Goal: Information Seeking & Learning: Learn about a topic

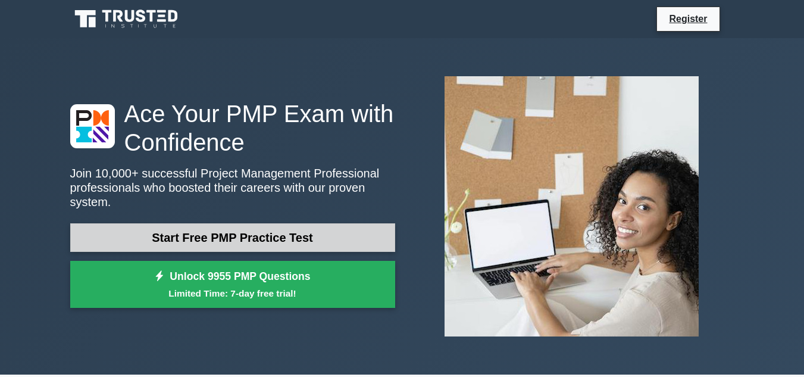
click at [244, 236] on link "Start Free PMP Practice Test" at bounding box center [232, 237] width 325 height 29
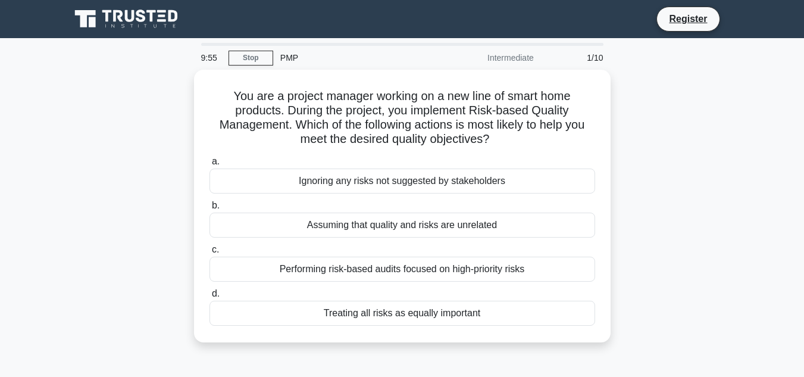
click at [135, 17] on icon at bounding box center [127, 19] width 114 height 23
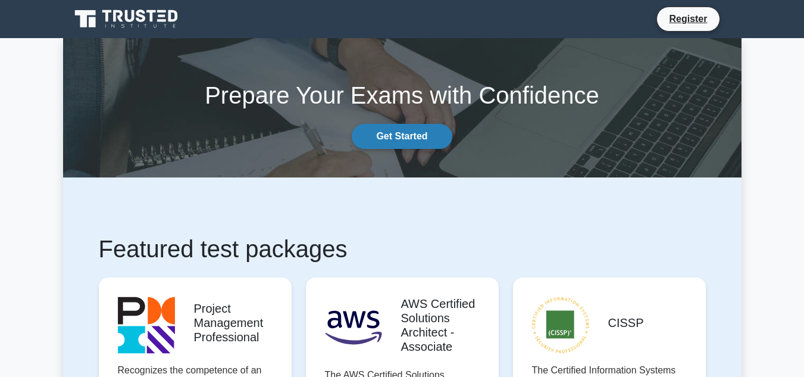
click at [387, 133] on link "Get Started" at bounding box center [402, 136] width 100 height 25
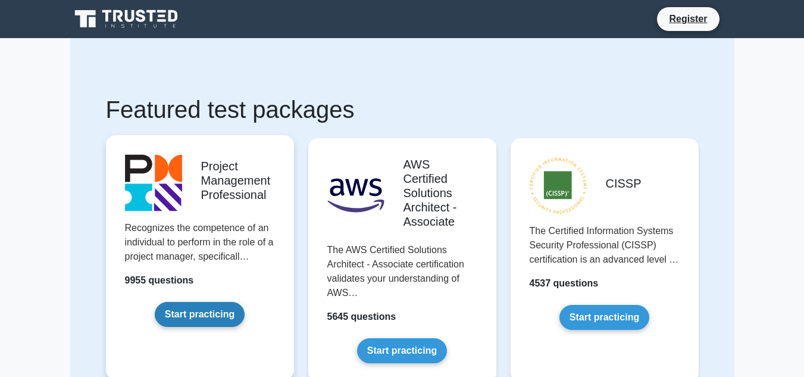
click at [201, 309] on link "Start practicing" at bounding box center [200, 314] width 90 height 25
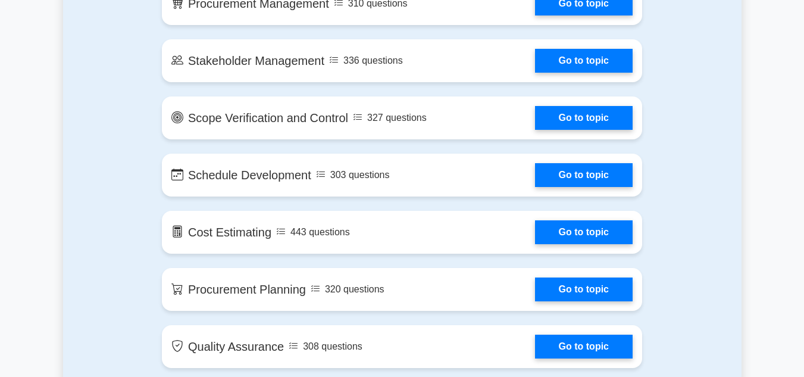
scroll to position [1217, 0]
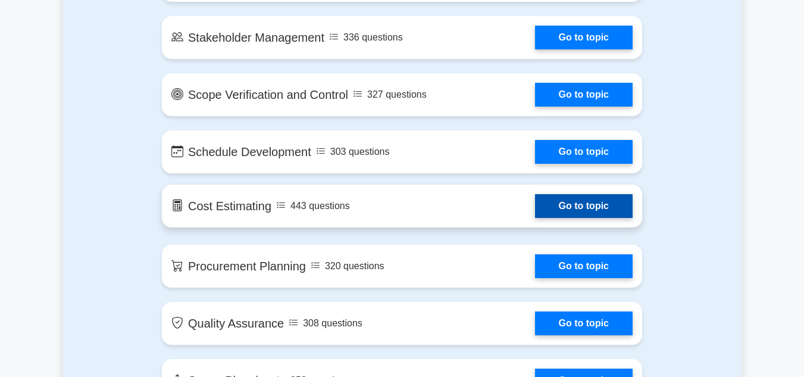
click at [609, 215] on link "Go to topic" at bounding box center [584, 206] width 98 height 24
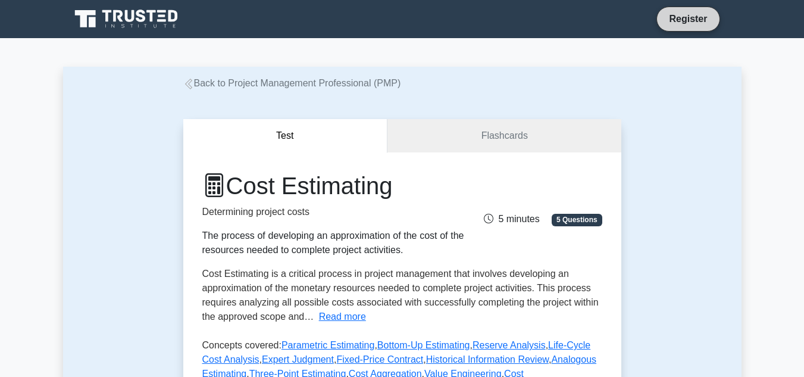
click at [683, 22] on link "Register" at bounding box center [688, 18] width 52 height 15
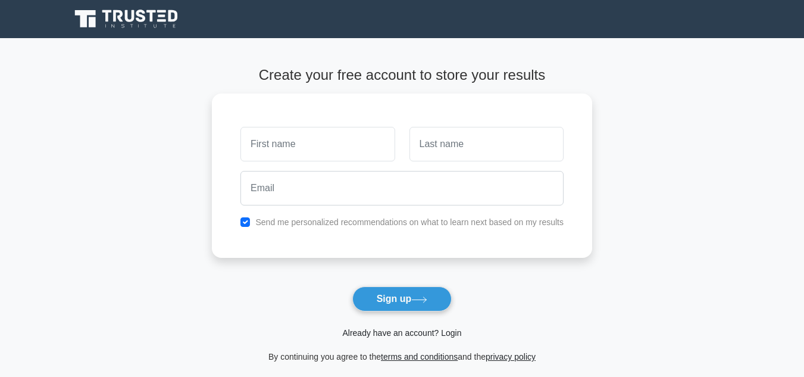
click at [456, 337] on link "Already have an account? Login" at bounding box center [401, 333] width 119 height 10
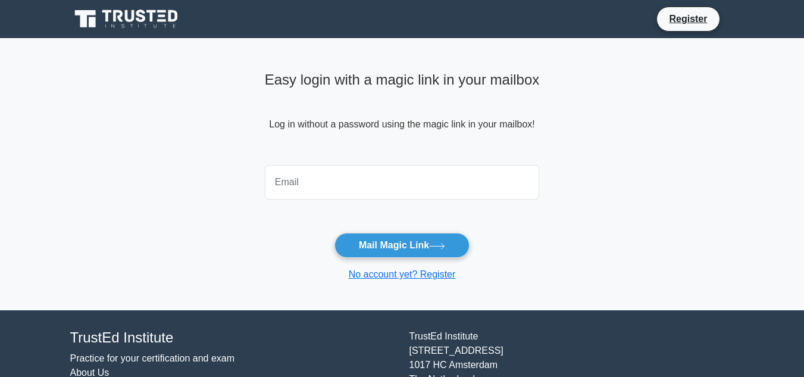
click at [349, 186] on input "email" at bounding box center [402, 182] width 275 height 35
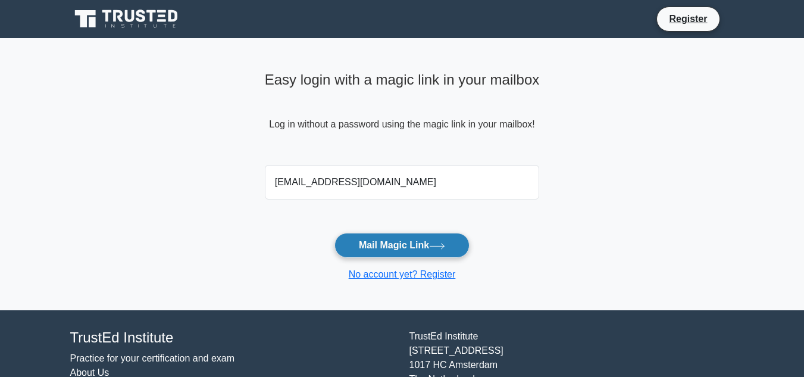
type input "faroocksadick@gmail.com"
click at [414, 247] on button "Mail Magic Link" at bounding box center [401, 245] width 135 height 25
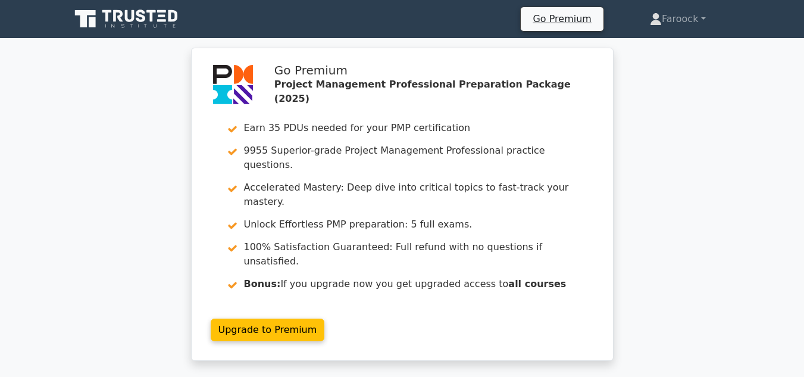
click at [145, 24] on icon at bounding box center [127, 19] width 114 height 23
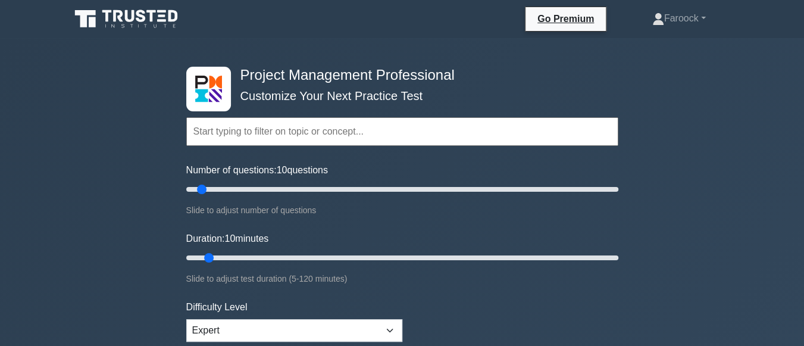
click at [296, 140] on input "text" at bounding box center [402, 131] width 432 height 29
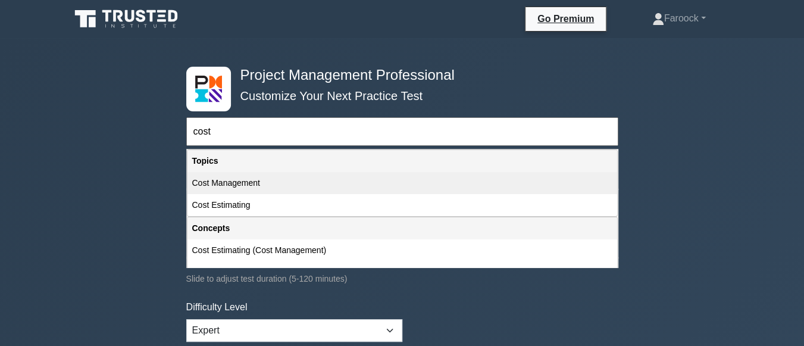
click at [263, 185] on div "Cost Management" at bounding box center [402, 183] width 430 height 22
type input "Cost Management"
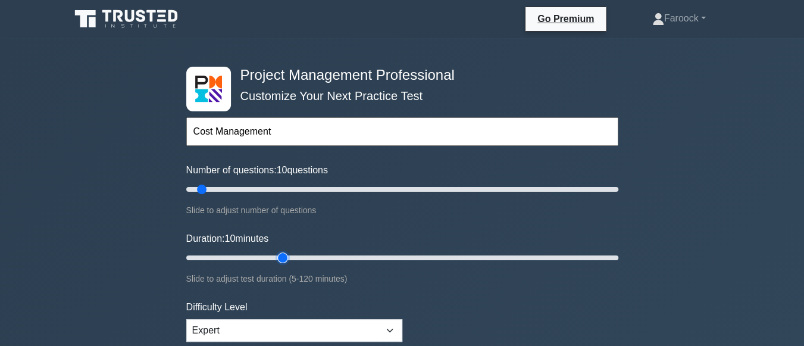
type input "30"
click at [282, 256] on input "Duration: 10 minutes" at bounding box center [402, 258] width 432 height 14
drag, startPoint x: 300, startPoint y: 256, endPoint x: 351, endPoint y: 257, distance: 50.6
type input "50"
click at [351, 257] on input "Duration: 40 minutes" at bounding box center [402, 258] width 432 height 14
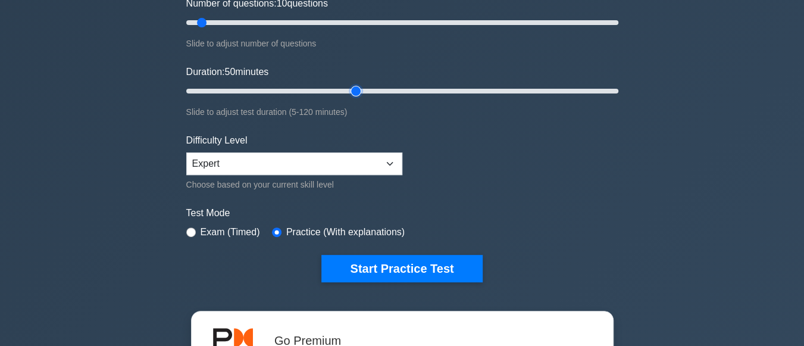
scroll to position [206, 0]
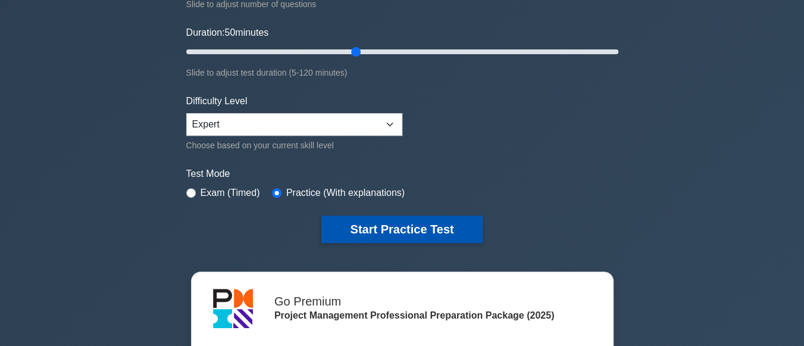
click at [421, 230] on button "Start Practice Test" at bounding box center [401, 228] width 161 height 27
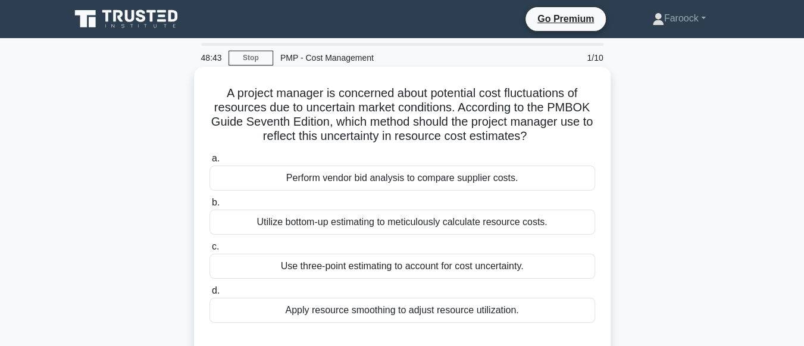
click at [440, 224] on div "Utilize bottom-up estimating to meticulously calculate resource costs." at bounding box center [402, 221] width 386 height 25
click at [209, 206] on input "b. Utilize bottom-up estimating to meticulously calculate resource costs." at bounding box center [209, 203] width 0 height 8
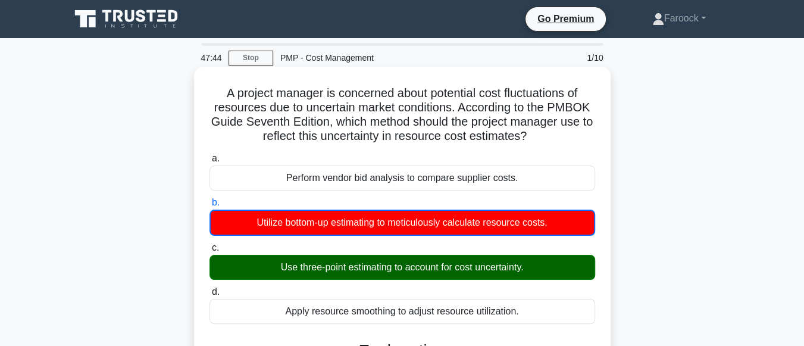
drag, startPoint x: 323, startPoint y: 139, endPoint x: 389, endPoint y: 134, distance: 65.6
drag, startPoint x: 389, startPoint y: 134, endPoint x: 326, endPoint y: 143, distance: 63.0
click at [326, 143] on h5 "A project manager is concerned about potential cost fluctuations of resources d…" at bounding box center [402, 115] width 388 height 58
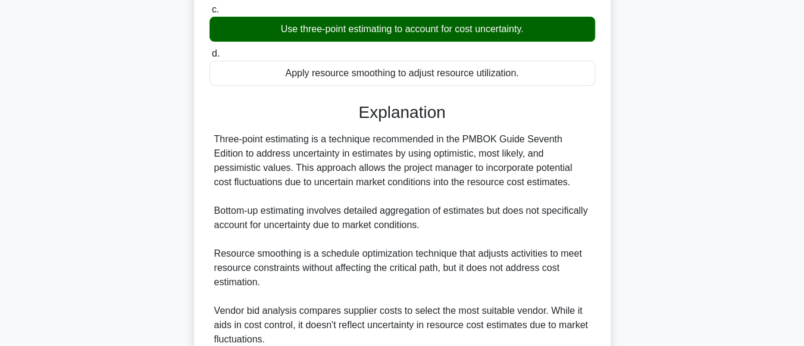
scroll to position [286, 0]
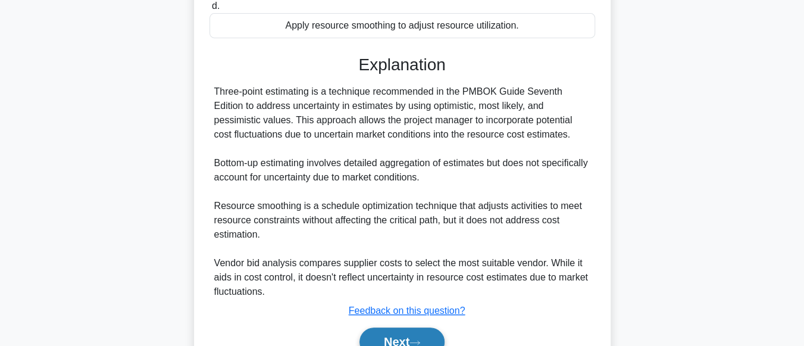
click at [405, 330] on button "Next" at bounding box center [401, 341] width 85 height 29
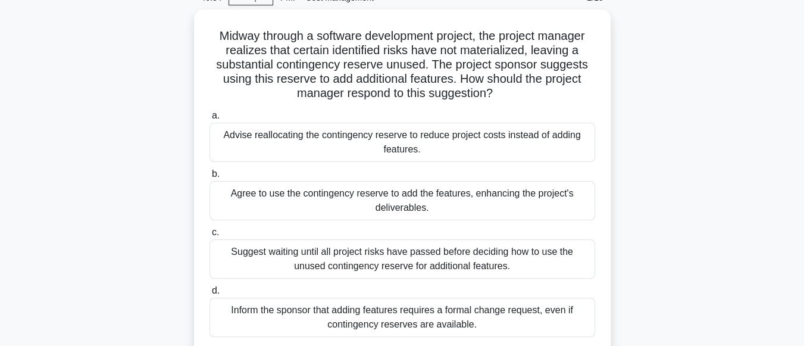
scroll to position [61, 0]
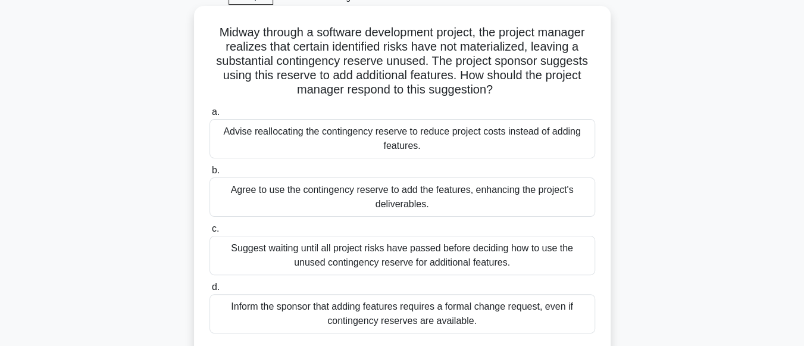
click at [468, 312] on div "Inform the sponsor that adding features requires a formal change request, even …" at bounding box center [402, 313] width 386 height 39
click at [209, 291] on input "d. Inform the sponsor that adding features requires a formal change request, ev…" at bounding box center [209, 287] width 0 height 8
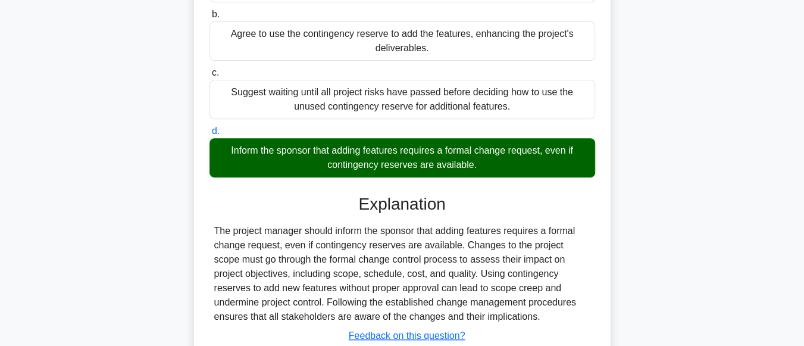
scroll to position [300, 0]
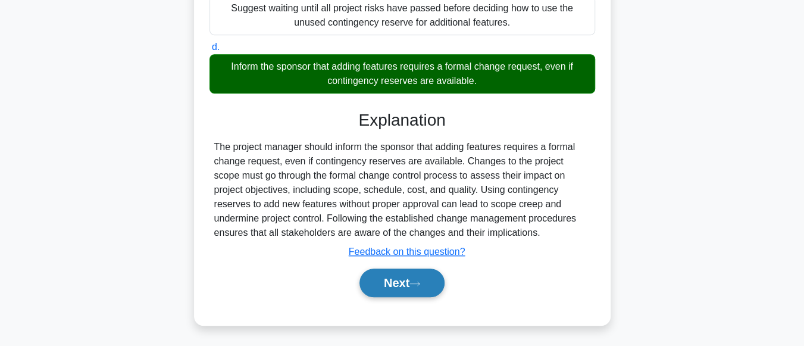
click at [402, 275] on button "Next" at bounding box center [401, 282] width 85 height 29
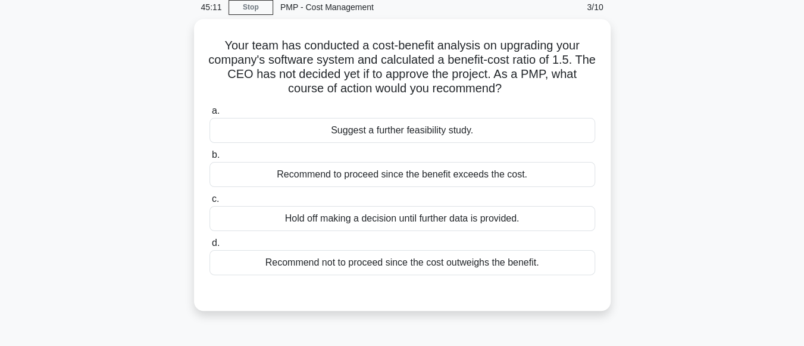
scroll to position [49, 0]
click at [284, 129] on div "Suggest a further feasibility study." at bounding box center [402, 129] width 386 height 25
click at [209, 114] on input "a. Suggest a further feasibility study." at bounding box center [209, 110] width 0 height 8
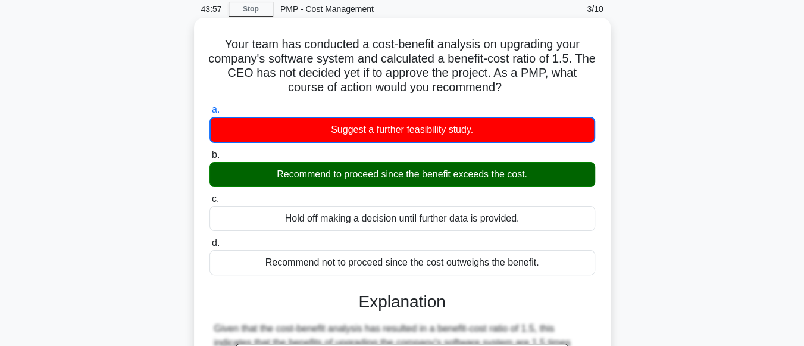
click at [460, 60] on h5 "Your team has conducted a cost-benefit analysis on upgrading your company's sof…" at bounding box center [402, 66] width 388 height 58
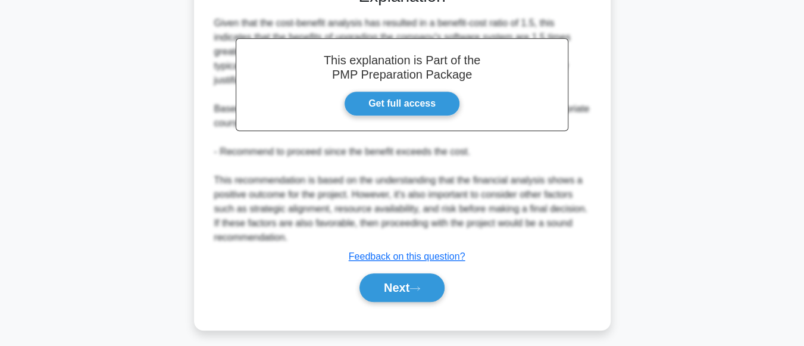
scroll to position [359, 0]
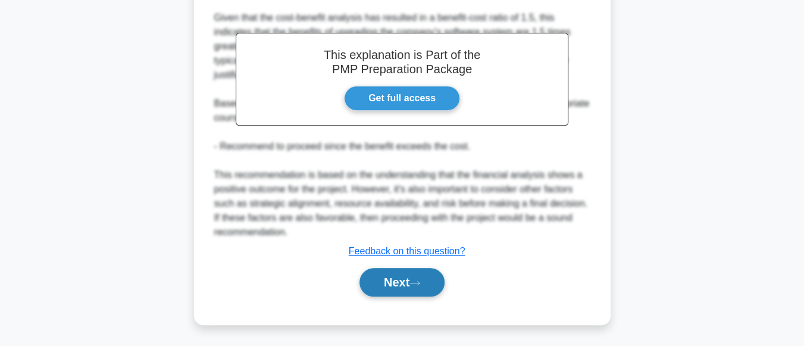
click at [394, 283] on button "Next" at bounding box center [401, 282] width 85 height 29
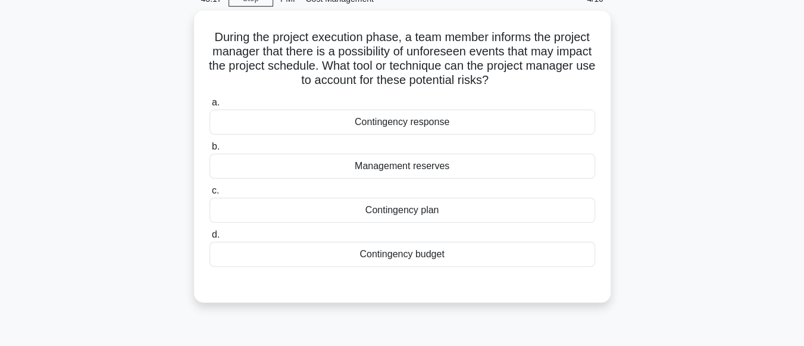
scroll to position [57, 0]
click at [449, 210] on div "Contingency plan" at bounding box center [402, 208] width 386 height 25
click at [209, 193] on input "c. Contingency plan" at bounding box center [209, 190] width 0 height 8
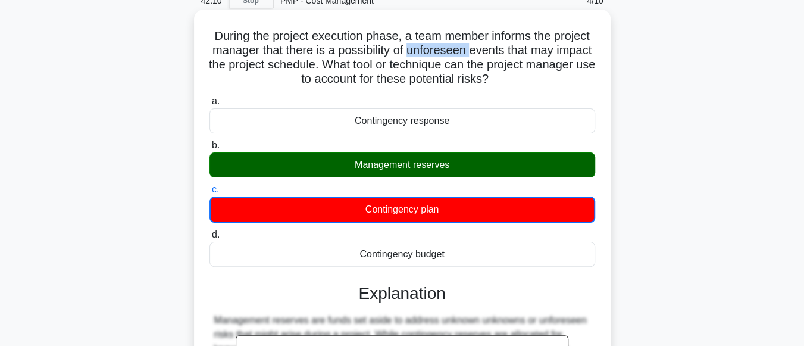
drag, startPoint x: 460, startPoint y: 56, endPoint x: 524, endPoint y: 51, distance: 64.5
click at [524, 51] on h5 "During the project execution phase, a team member informs the project manager t…" at bounding box center [402, 58] width 388 height 58
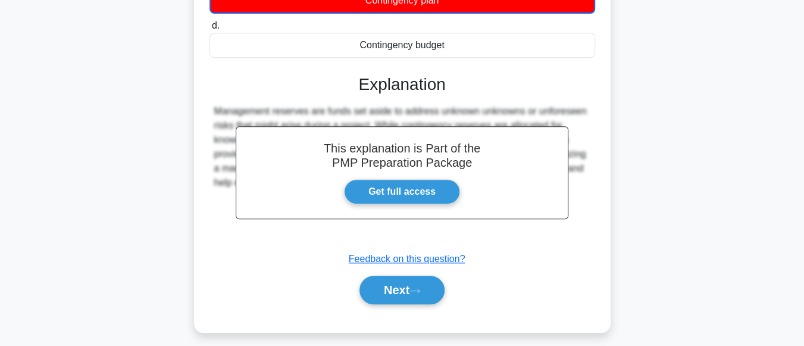
scroll to position [297, 0]
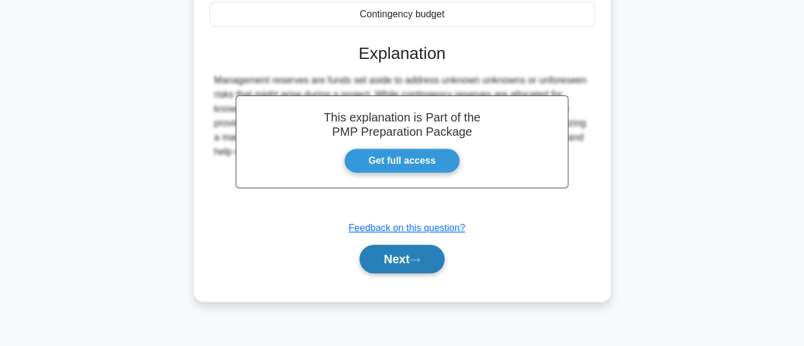
click at [420, 258] on icon at bounding box center [414, 259] width 11 height 7
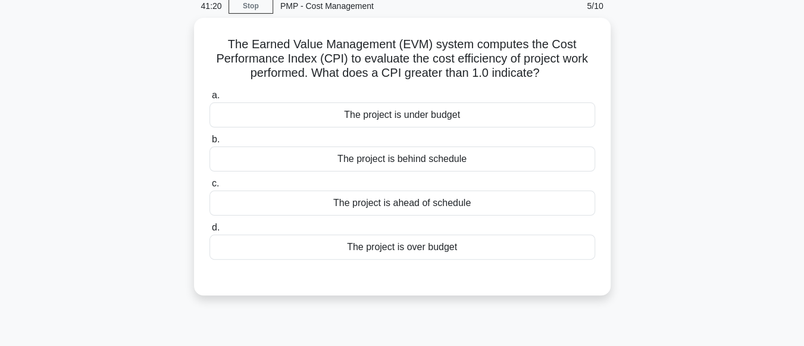
scroll to position [40, 0]
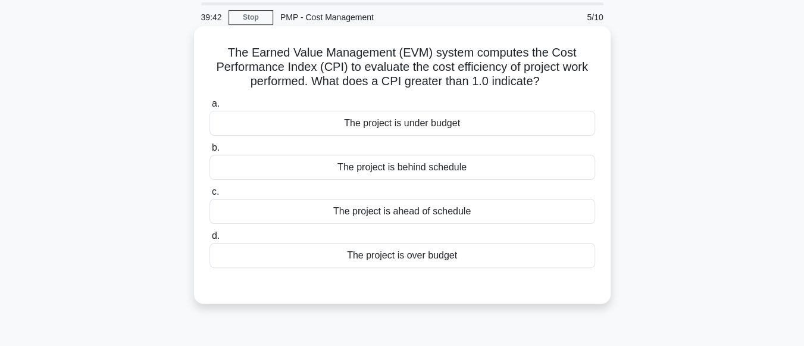
click at [449, 264] on div "The project is over budget" at bounding box center [402, 255] width 386 height 25
click at [209, 240] on input "d. The project is over budget" at bounding box center [209, 236] width 0 height 8
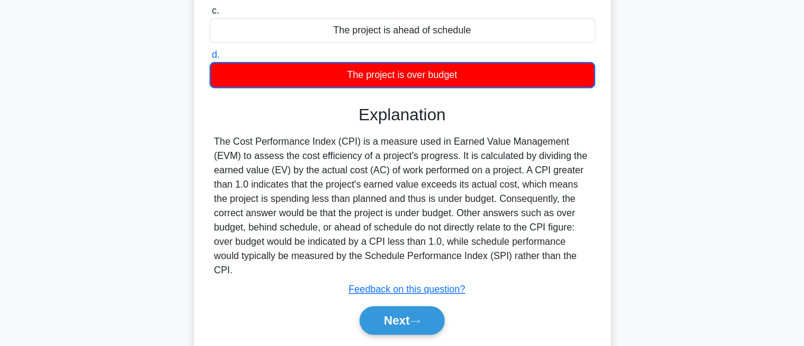
scroll to position [226, 0]
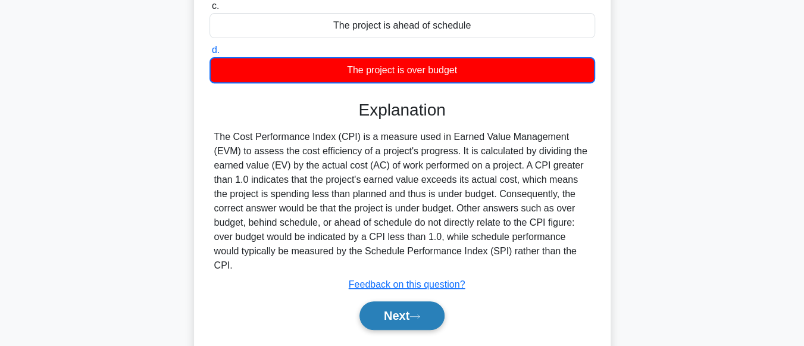
click at [432, 309] on button "Next" at bounding box center [401, 315] width 85 height 29
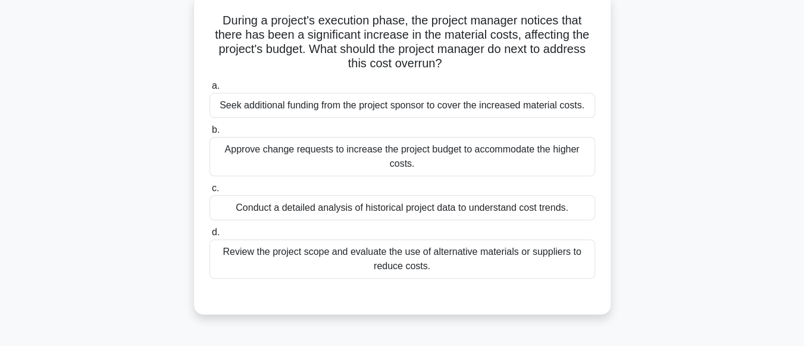
scroll to position [66, 0]
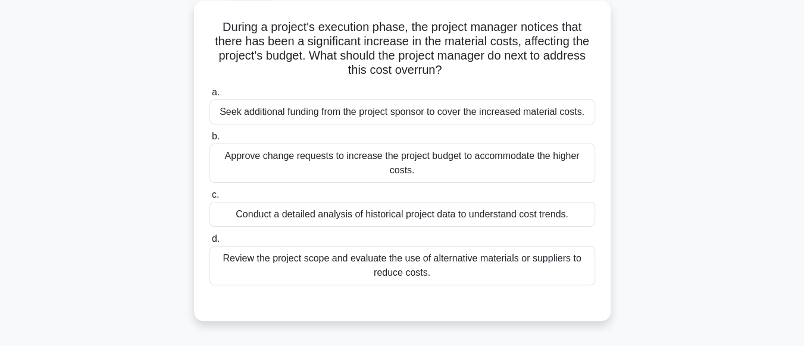
click at [544, 243] on label "d. Review the project scope and evaluate the use of alternative materials or su…" at bounding box center [402, 258] width 386 height 54
click at [209, 243] on input "d. Review the project scope and evaluate the use of alternative materials or su…" at bounding box center [209, 239] width 0 height 8
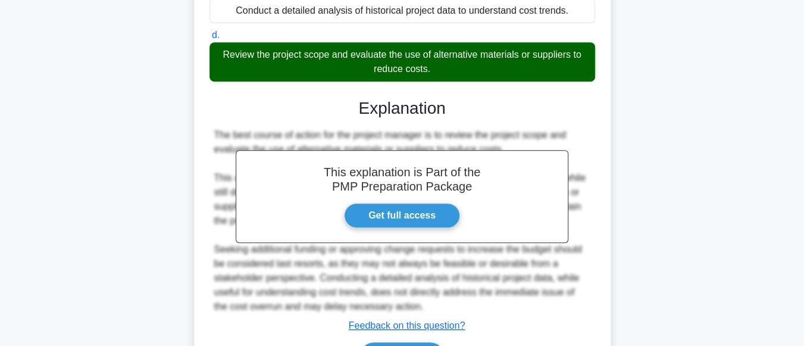
scroll to position [343, 0]
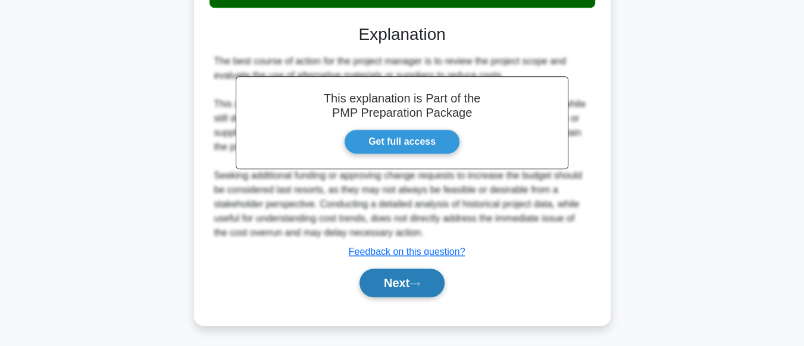
click at [424, 287] on button "Next" at bounding box center [401, 282] width 85 height 29
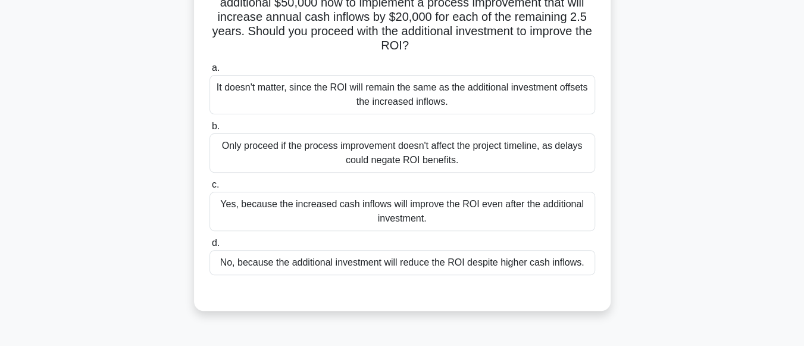
scroll to position [137, 0]
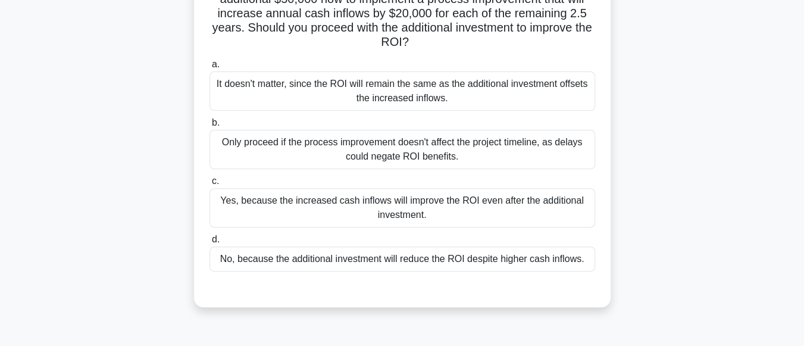
click at [411, 151] on div "Only proceed if the process improvement doesn't affect the project timeline, as…" at bounding box center [402, 149] width 386 height 39
click at [209, 127] on input "b. Only proceed if the process improvement doesn't affect the project timeline,…" at bounding box center [209, 123] width 0 height 8
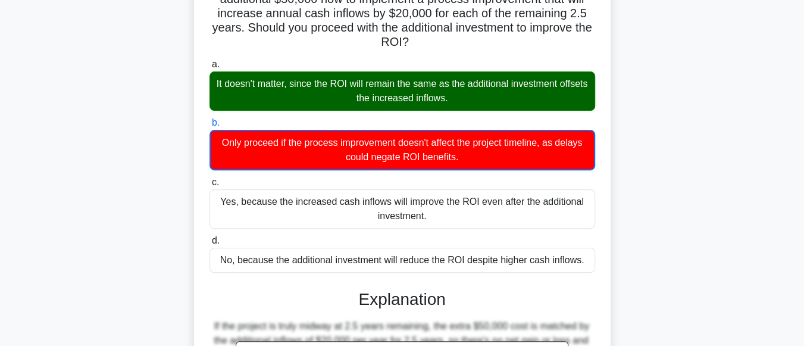
click at [209, 179] on input "c. Yes, because the increased cash inflows will improve the ROI even after the …" at bounding box center [209, 183] width 0 height 8
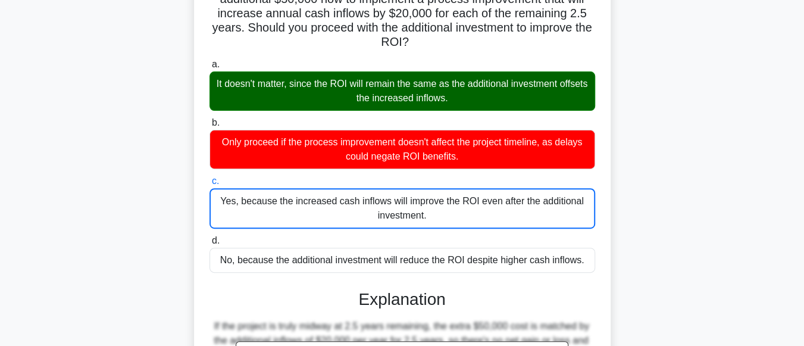
click at [209, 237] on input "d. No, because the additional investment will reduce the ROI despite higher cas…" at bounding box center [209, 241] width 0 height 8
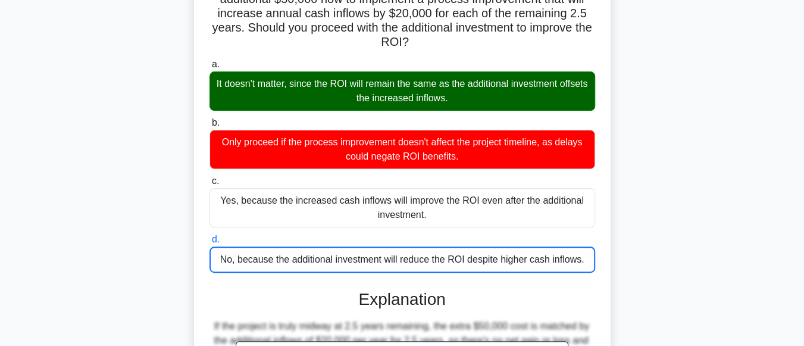
click at [209, 61] on input "a. It doesn't matter, since the ROI will remain the same as the additional inve…" at bounding box center [209, 65] width 0 height 8
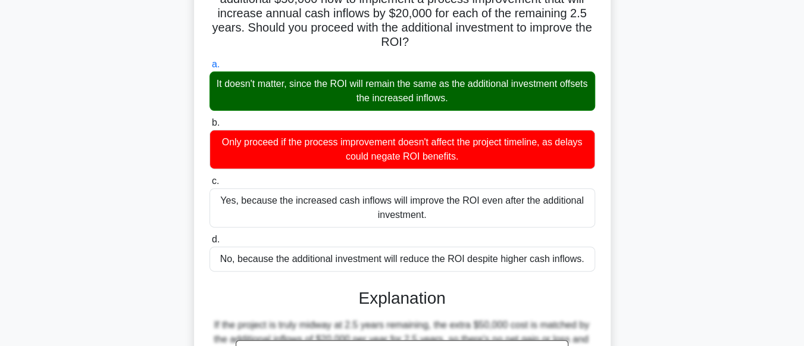
click at [209, 119] on input "b. Only proceed if the process improvement doesn't affect the project timeline,…" at bounding box center [209, 123] width 0 height 8
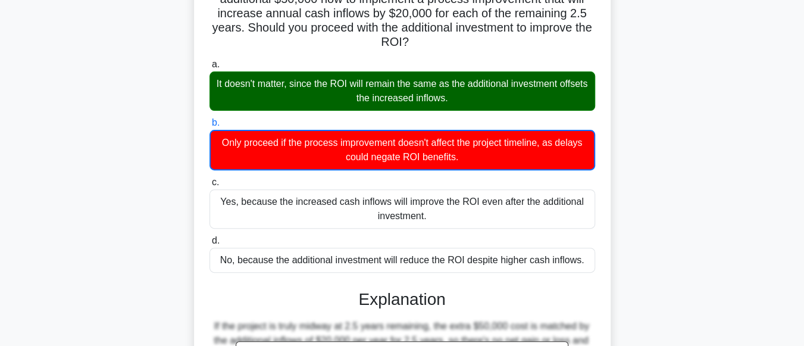
click at [209, 179] on input "c. Yes, because the increased cash inflows will improve the ROI even after the …" at bounding box center [209, 183] width 0 height 8
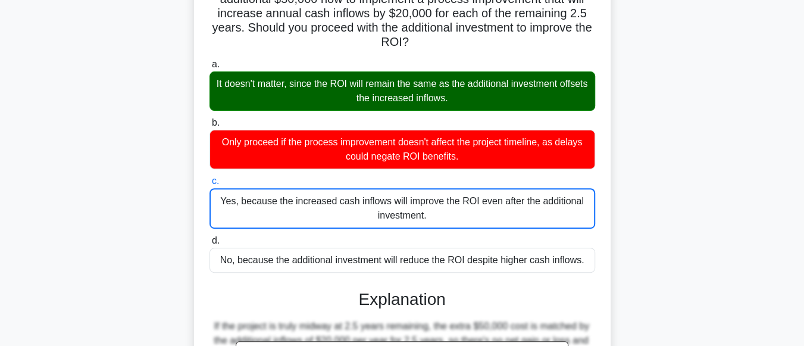
click at [209, 237] on input "d. No, because the additional investment will reduce the ROI despite higher cas…" at bounding box center [209, 241] width 0 height 8
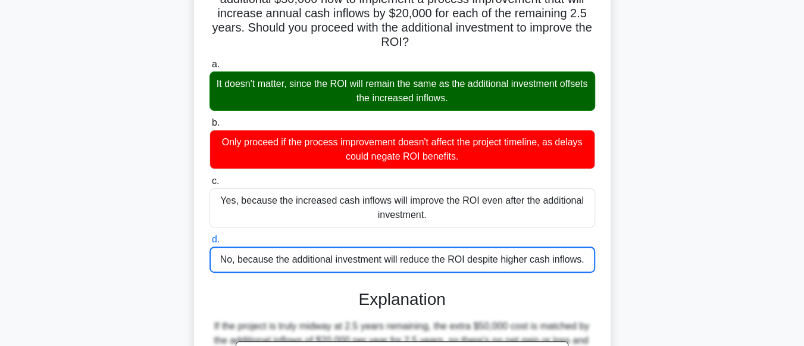
click at [209, 61] on input "a. It doesn't matter, since the ROI will remain the same as the additional inve…" at bounding box center [209, 65] width 0 height 8
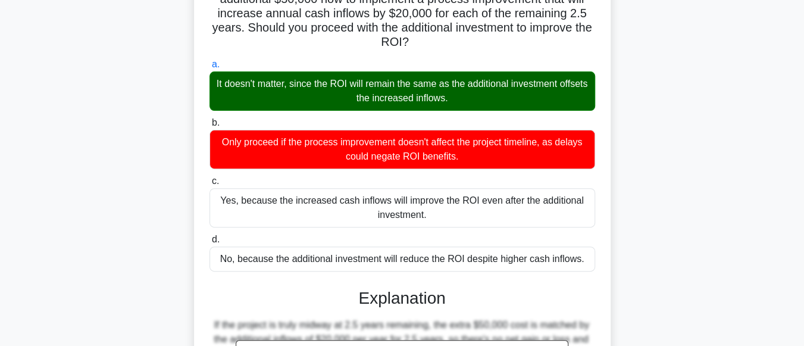
click at [209, 119] on input "b. Only proceed if the process improvement doesn't affect the project timeline,…" at bounding box center [209, 123] width 0 height 8
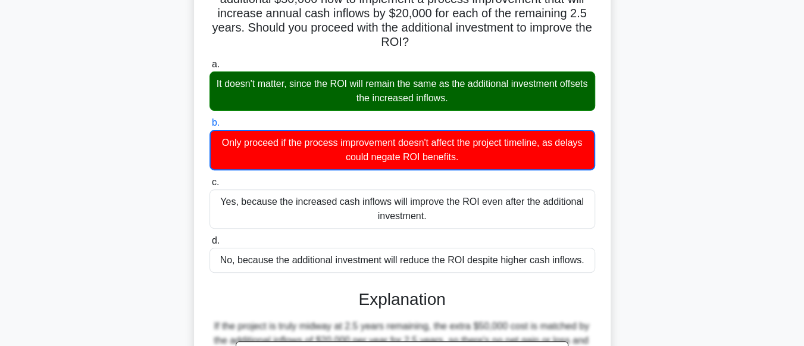
click at [209, 179] on input "c. Yes, because the increased cash inflows will improve the ROI even after the …" at bounding box center [209, 183] width 0 height 8
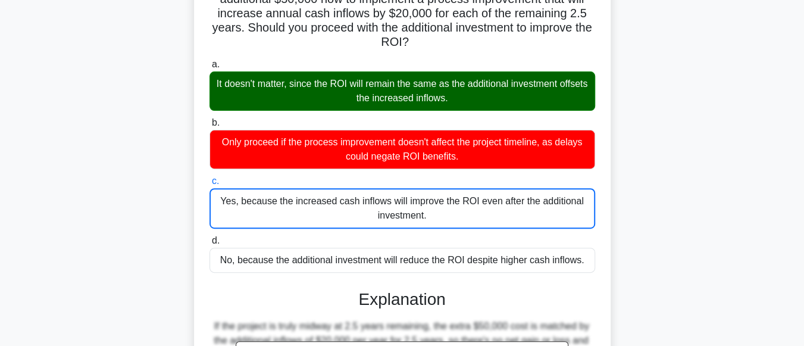
click at [209, 237] on input "d. No, because the additional investment will reduce the ROI despite higher cas…" at bounding box center [209, 241] width 0 height 8
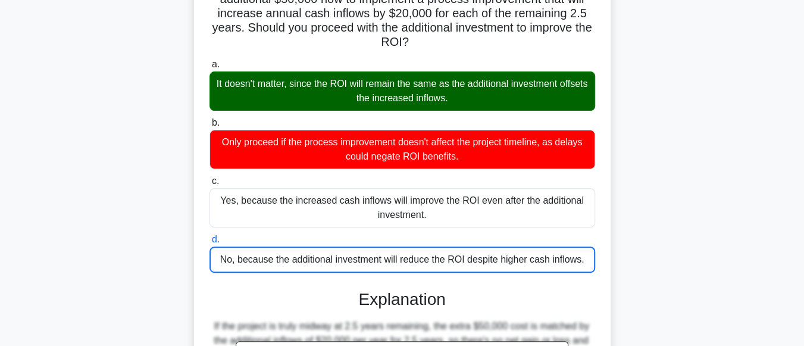
click at [209, 61] on input "a. It doesn't matter, since the ROI will remain the same as the additional inve…" at bounding box center [209, 65] width 0 height 8
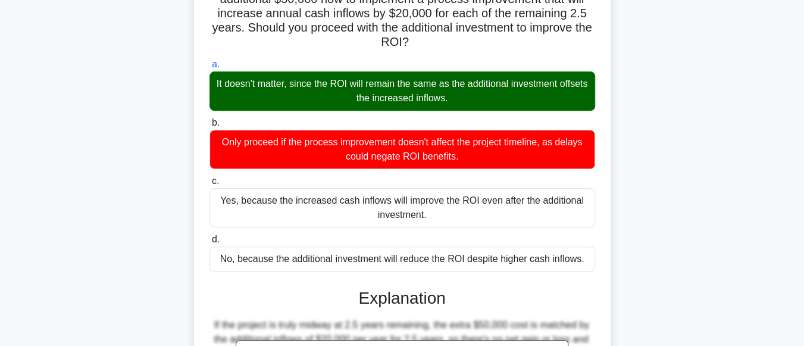
click at [209, 119] on input "b. Only proceed if the process improvement doesn't affect the project timeline,…" at bounding box center [209, 123] width 0 height 8
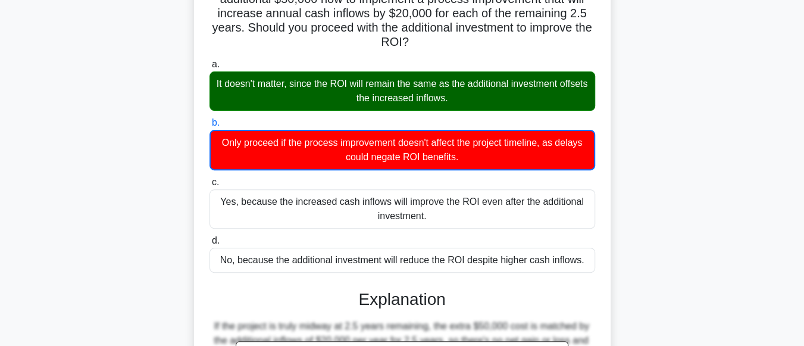
click at [209, 179] on input "c. Yes, because the increased cash inflows will improve the ROI even after the …" at bounding box center [209, 183] width 0 height 8
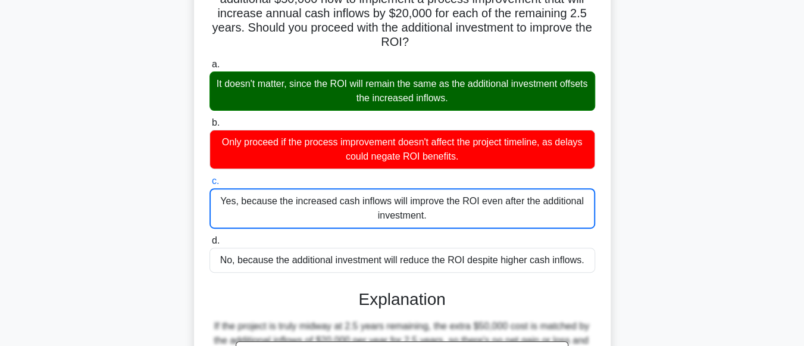
click at [209, 237] on input "d. No, because the additional investment will reduce the ROI despite higher cas…" at bounding box center [209, 241] width 0 height 8
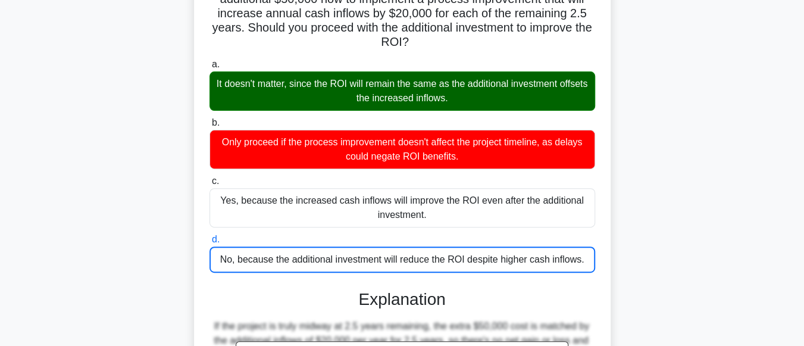
click at [209, 61] on input "a. It doesn't matter, since the ROI will remain the same as the additional inve…" at bounding box center [209, 65] width 0 height 8
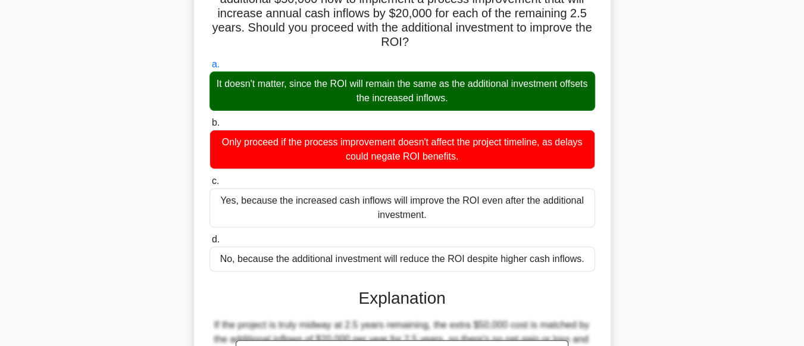
click at [209, 119] on input "b. Only proceed if the process improvement doesn't affect the project timeline,…" at bounding box center [209, 123] width 0 height 8
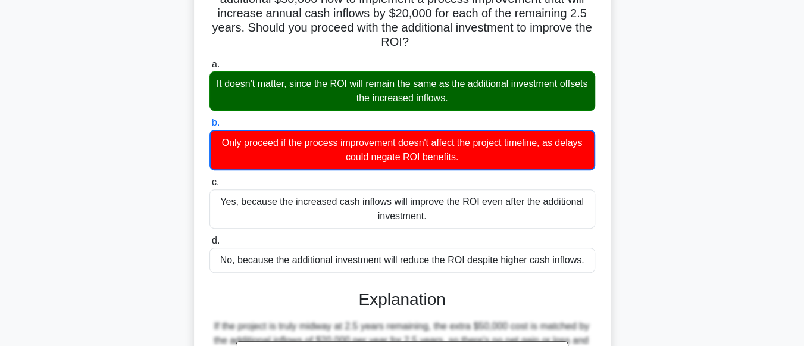
click at [209, 179] on input "c. Yes, because the increased cash inflows will improve the ROI even after the …" at bounding box center [209, 183] width 0 height 8
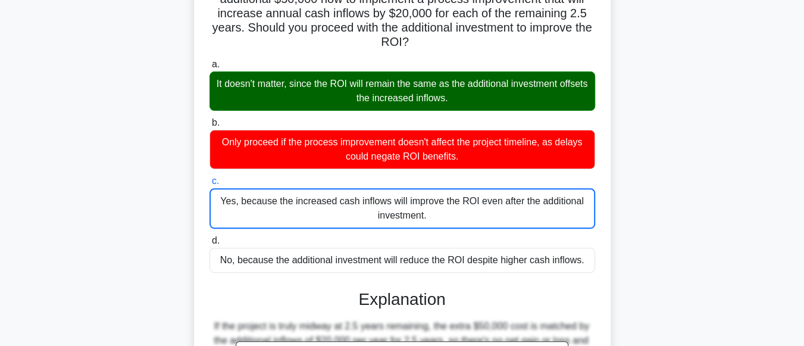
click at [209, 237] on input "d. No, because the additional investment will reduce the ROI despite higher cas…" at bounding box center [209, 241] width 0 height 8
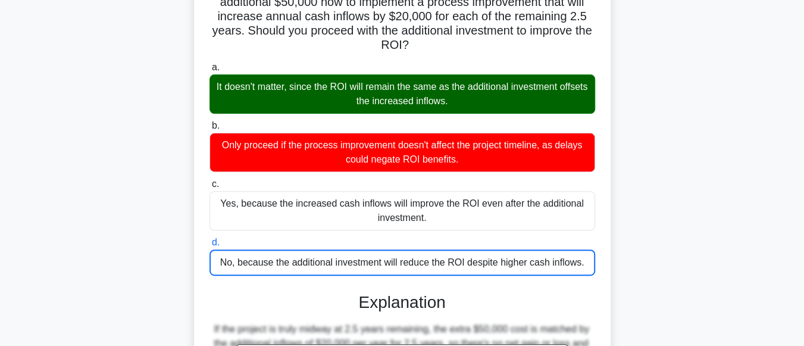
scroll to position [359, 0]
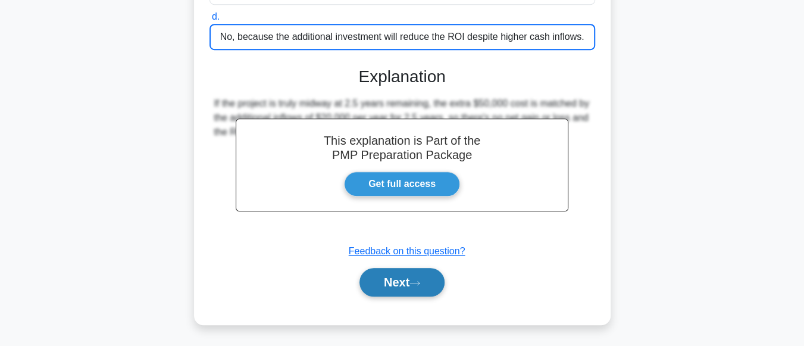
click at [422, 270] on button "Next" at bounding box center [401, 282] width 85 height 29
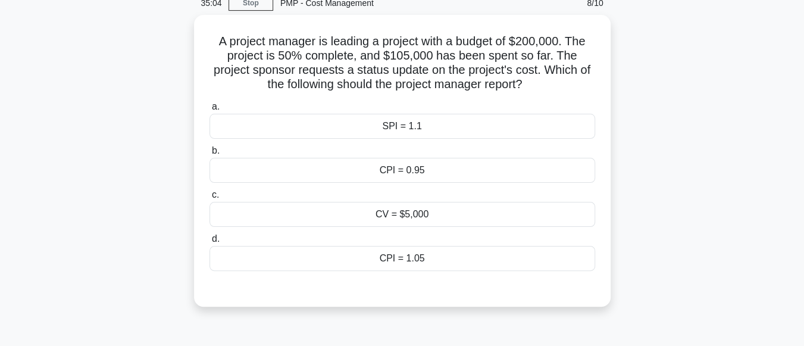
scroll to position [43, 0]
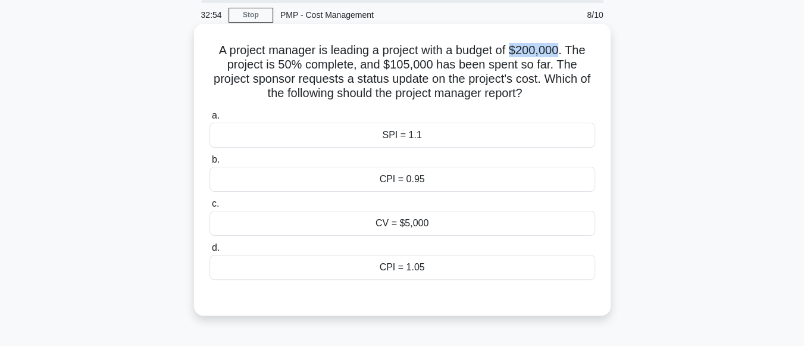
drag, startPoint x: 562, startPoint y: 53, endPoint x: 516, endPoint y: 48, distance: 46.1
click at [516, 48] on h5 "A project manager is leading a project with a budget of $200,000. The project i…" at bounding box center [402, 72] width 388 height 58
drag, startPoint x: 304, startPoint y: 64, endPoint x: 270, endPoint y: 65, distance: 33.9
click at [270, 65] on h5 "A project manager is leading a project with a budget of $200,000. The project i…" at bounding box center [402, 72] width 388 height 58
click at [282, 65] on h5 "A project manager is leading a project with a budget of $200,000. The project i…" at bounding box center [402, 72] width 388 height 58
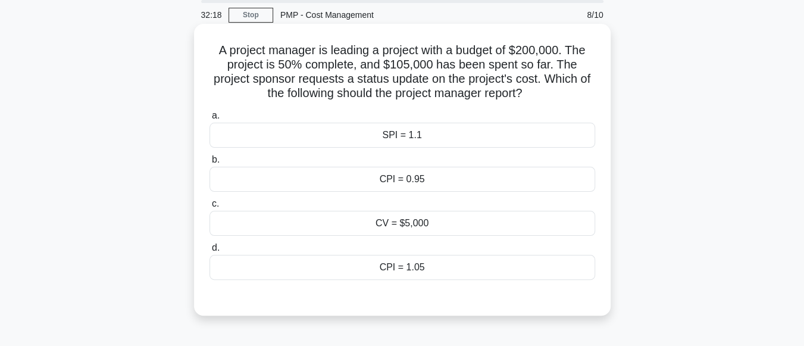
drag, startPoint x: 422, startPoint y: 181, endPoint x: 397, endPoint y: 185, distance: 25.3
drag, startPoint x: 397, startPoint y: 185, endPoint x: 383, endPoint y: 300, distance: 116.4
click at [383, 300] on div "A project manager is leading a project with a budget of $200,000. The project i…" at bounding box center [402, 170] width 407 height 282
click at [402, 267] on div "CPI = 1.05" at bounding box center [402, 267] width 386 height 25
click at [209, 252] on input "d. CPI = 1.05" at bounding box center [209, 248] width 0 height 8
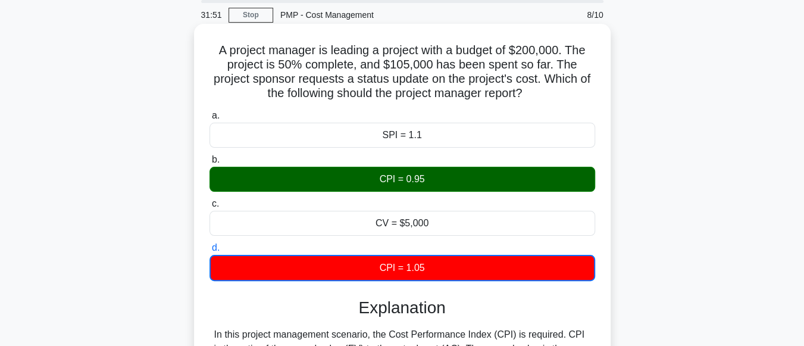
drag, startPoint x: 303, startPoint y: 67, endPoint x: 291, endPoint y: 59, distance: 14.2
drag, startPoint x: 291, startPoint y: 59, endPoint x: 242, endPoint y: 88, distance: 57.4
click at [242, 88] on h5 "A project manager is leading a project with a budget of $200,000. The project i…" at bounding box center [402, 72] width 388 height 58
drag, startPoint x: 290, startPoint y: 65, endPoint x: 277, endPoint y: 65, distance: 13.7
drag, startPoint x: 277, startPoint y: 65, endPoint x: 533, endPoint y: 37, distance: 258.0
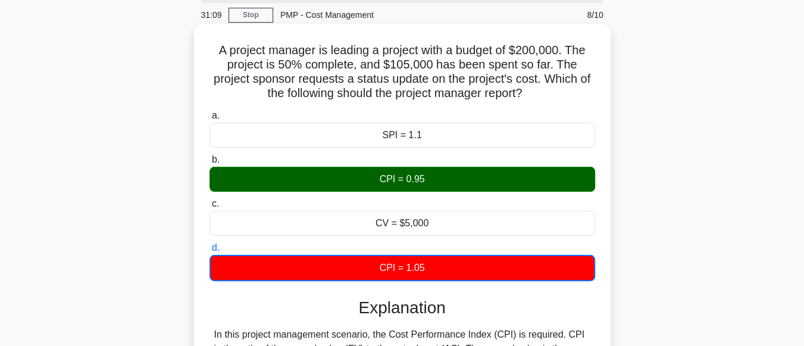
click at [533, 37] on div "A project manager is leading a project with a budget of $200,000. The project i…" at bounding box center [402, 283] width 407 height 508
click at [500, 194] on div "a. SPI = 1.1 b. CPI = 0.95 c. d." at bounding box center [402, 194] width 400 height 177
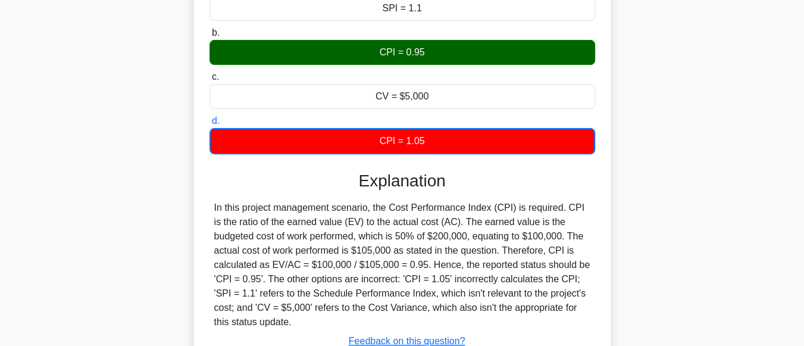
scroll to position [171, 0]
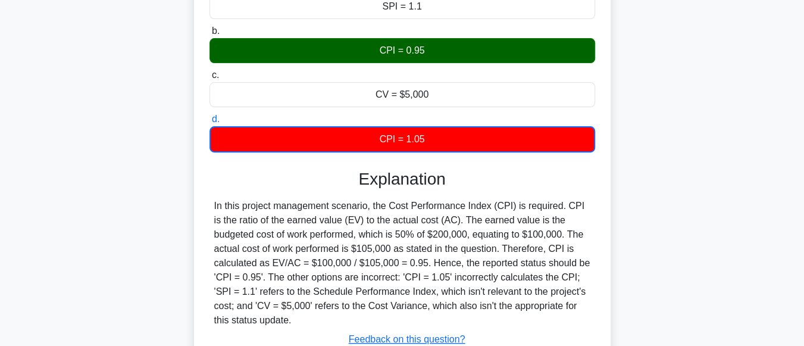
drag, startPoint x: 488, startPoint y: 114, endPoint x: 490, endPoint y: 155, distance: 41.1
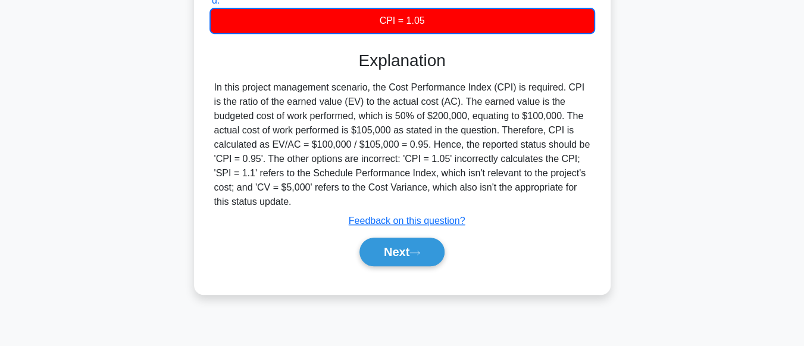
scroll to position [297, 0]
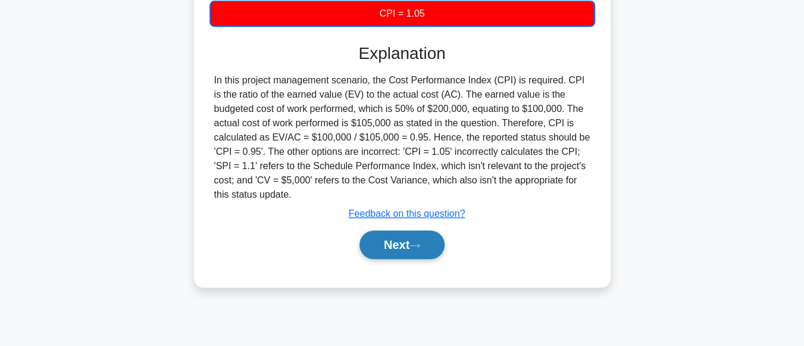
click at [392, 239] on button "Next" at bounding box center [401, 244] width 85 height 29
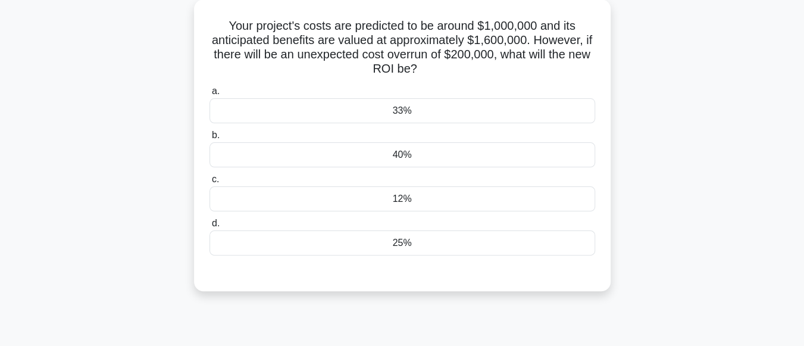
scroll to position [64, 0]
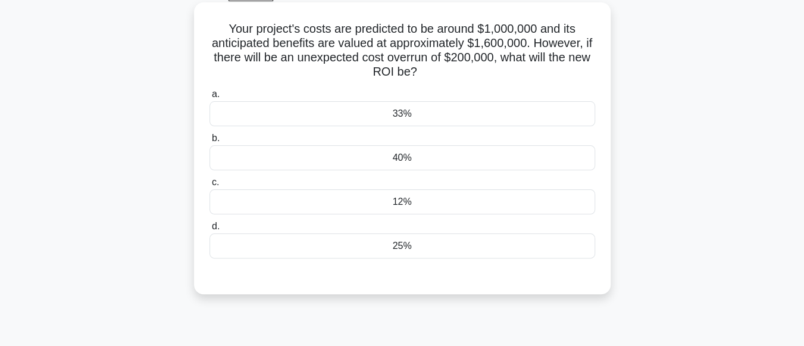
click at [547, 198] on div "12%" at bounding box center [402, 201] width 386 height 25
click at [209, 186] on input "c. 12%" at bounding box center [209, 183] width 0 height 8
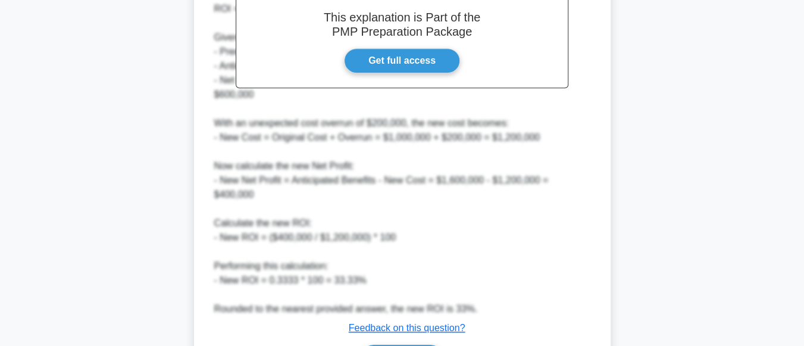
scroll to position [459, 0]
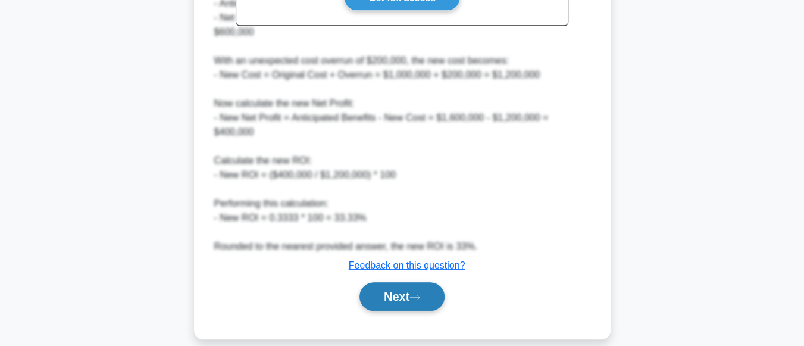
click at [414, 294] on icon at bounding box center [414, 297] width 11 height 7
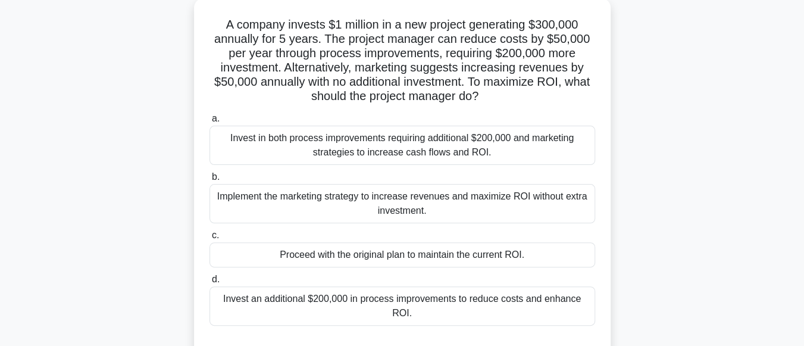
scroll to position [75, 0]
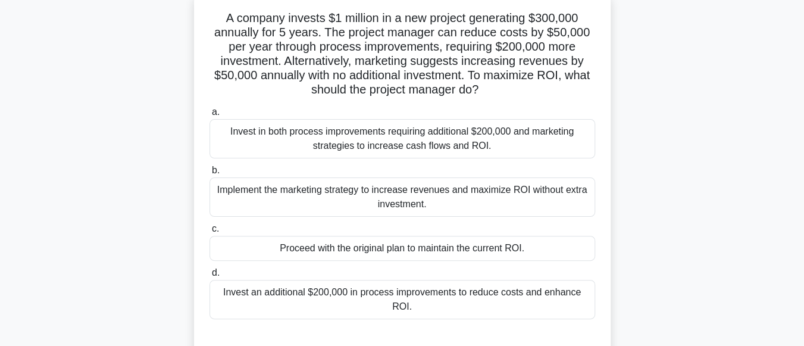
click at [568, 288] on div "Invest an additional $200,000 in process improvements to reduce costs and enhan…" at bounding box center [402, 299] width 386 height 39
click at [209, 277] on input "d. Invest an additional $200,000 in process improvements to reduce costs and en…" at bounding box center [209, 273] width 0 height 8
